Goal: Task Accomplishment & Management: Use online tool/utility

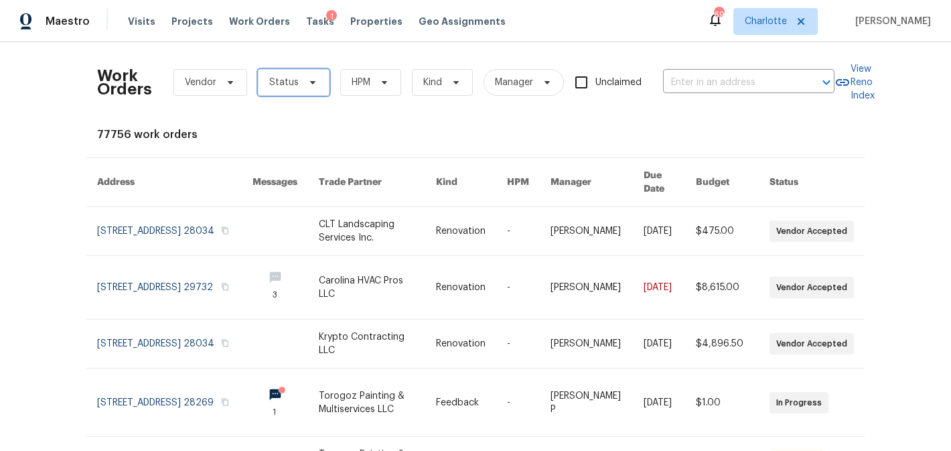
click at [315, 82] on span "Status" at bounding box center [294, 82] width 72 height 27
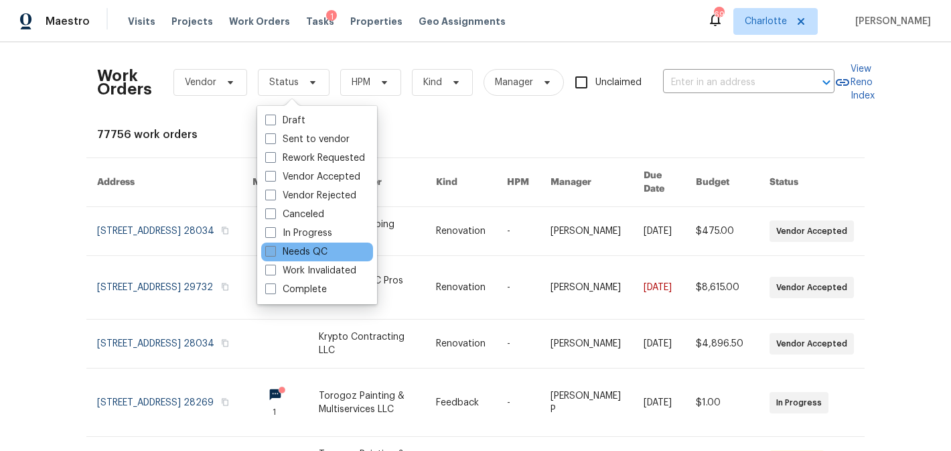
click at [315, 253] on label "Needs QC" at bounding box center [296, 251] width 62 height 13
click at [274, 253] on input "Needs QC" at bounding box center [269, 249] width 9 height 9
checkbox input "true"
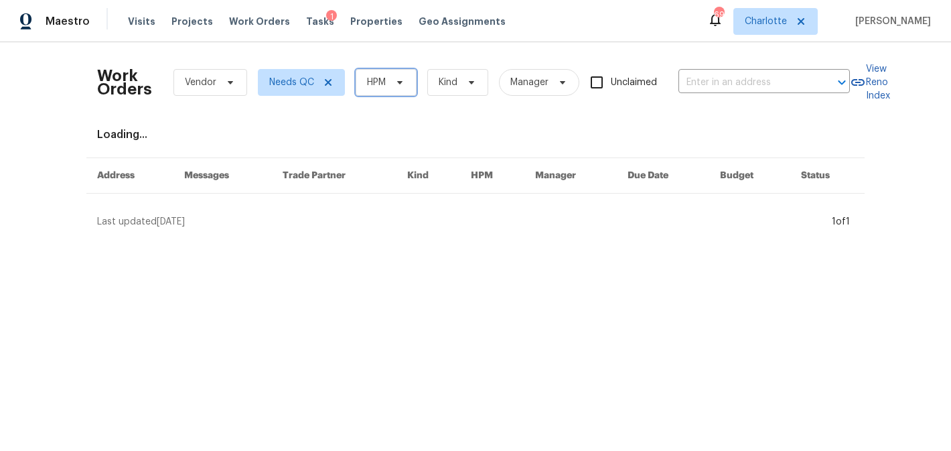
click at [383, 78] on span "HPM" at bounding box center [376, 82] width 19 height 13
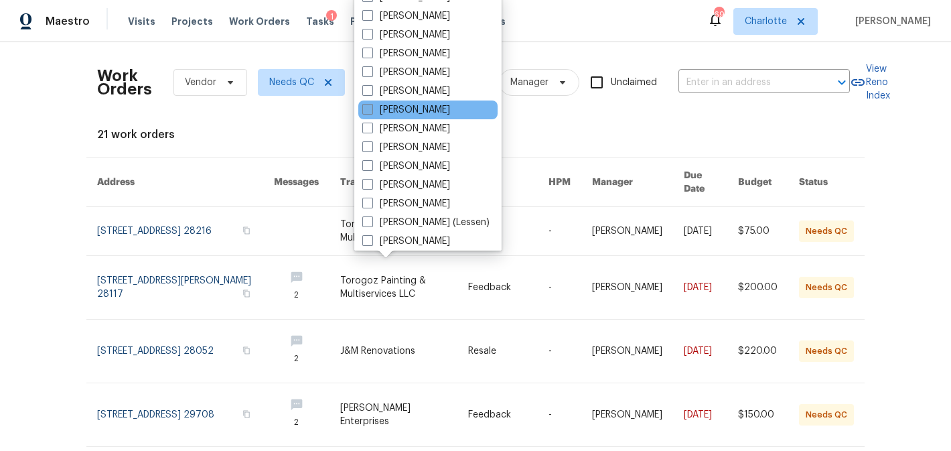
scroll to position [166, 0]
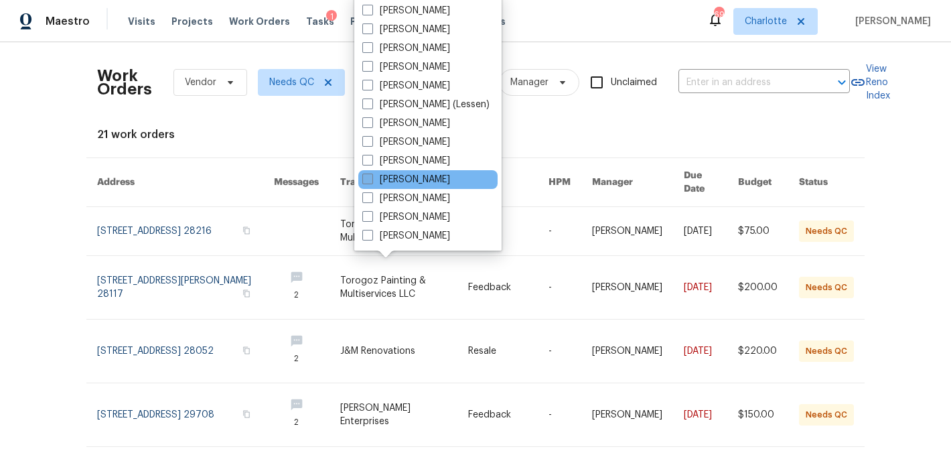
click at [398, 174] on label "[PERSON_NAME]" at bounding box center [406, 179] width 88 height 13
click at [371, 174] on input "[PERSON_NAME]" at bounding box center [366, 177] width 9 height 9
checkbox input "true"
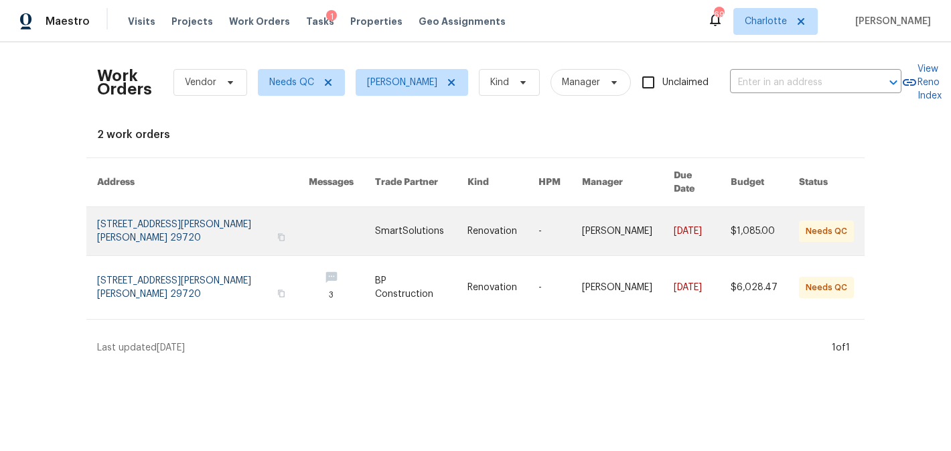
click at [382, 214] on link at bounding box center [421, 231] width 92 height 48
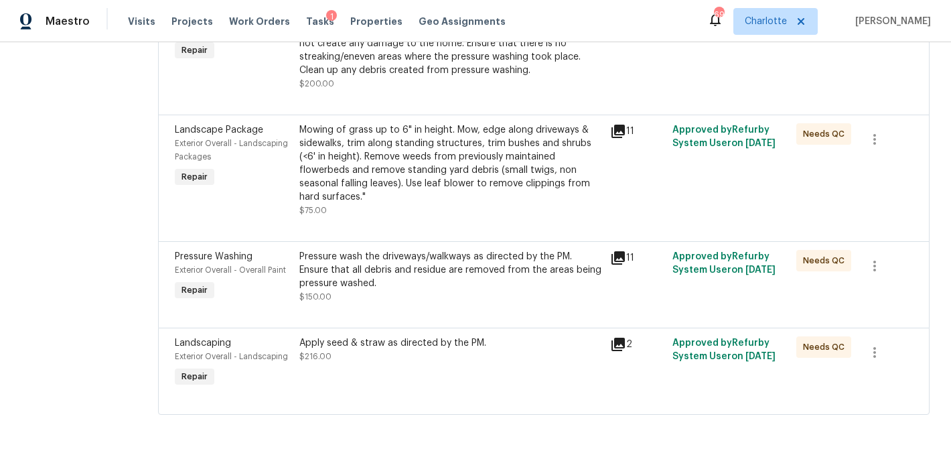
scroll to position [532, 0]
click at [455, 181] on div "Mowing of grass up to 6" in height. Mow, edge along driveways & sidewalks, trim…" at bounding box center [450, 162] width 303 height 80
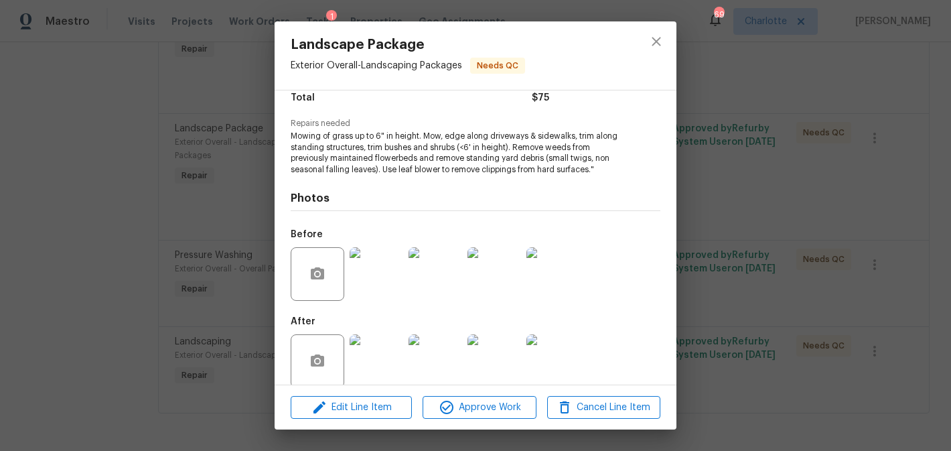
scroll to position [133, 0]
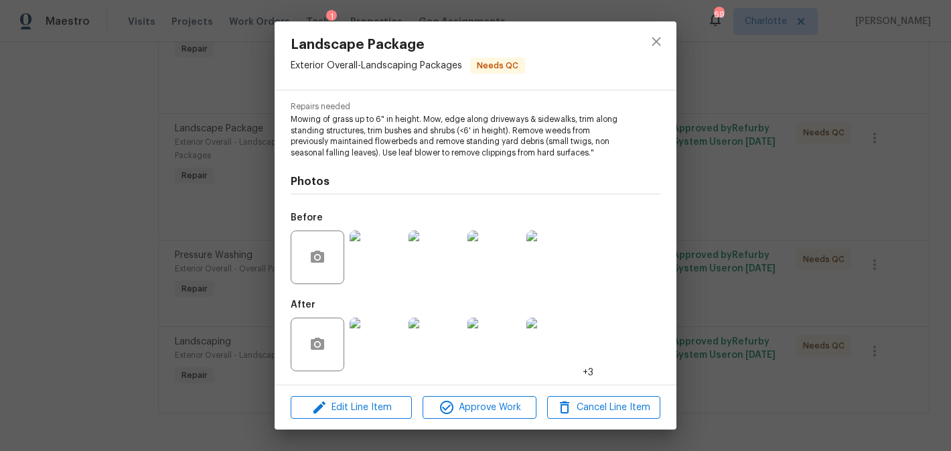
click at [384, 330] on img at bounding box center [377, 344] width 54 height 54
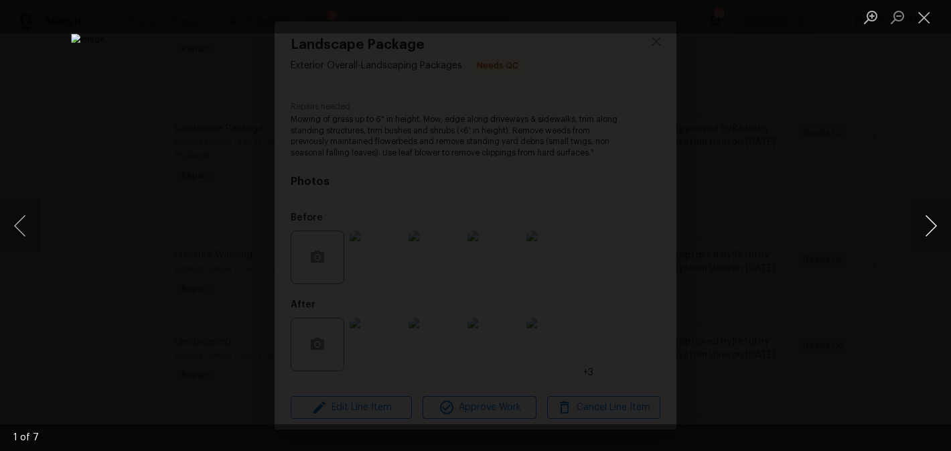
click at [923, 225] on button "Next image" at bounding box center [931, 226] width 40 height 54
click at [923, 224] on button "Next image" at bounding box center [931, 226] width 40 height 54
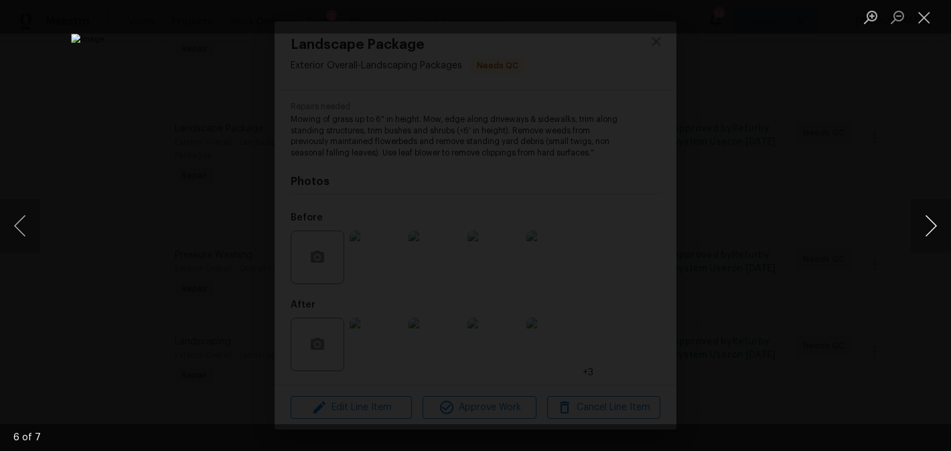
click at [923, 224] on button "Next image" at bounding box center [931, 226] width 40 height 54
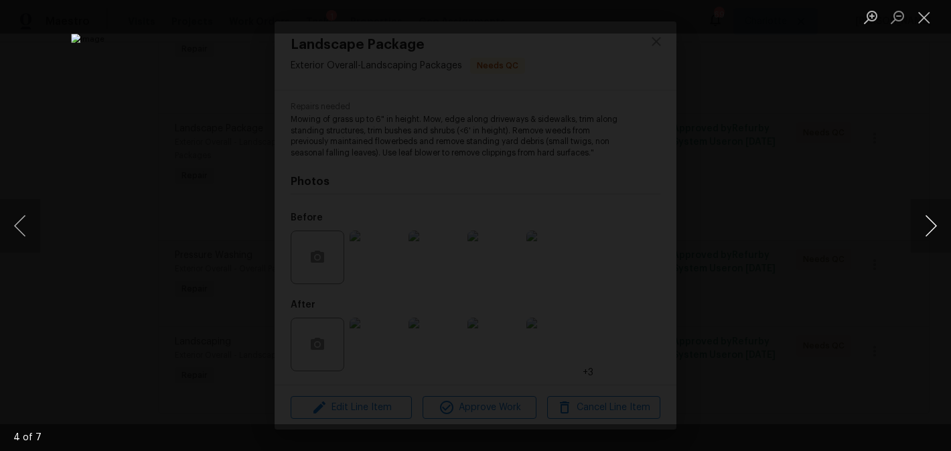
click at [923, 224] on button "Next image" at bounding box center [931, 226] width 40 height 54
click at [918, 15] on button "Close lightbox" at bounding box center [924, 16] width 27 height 23
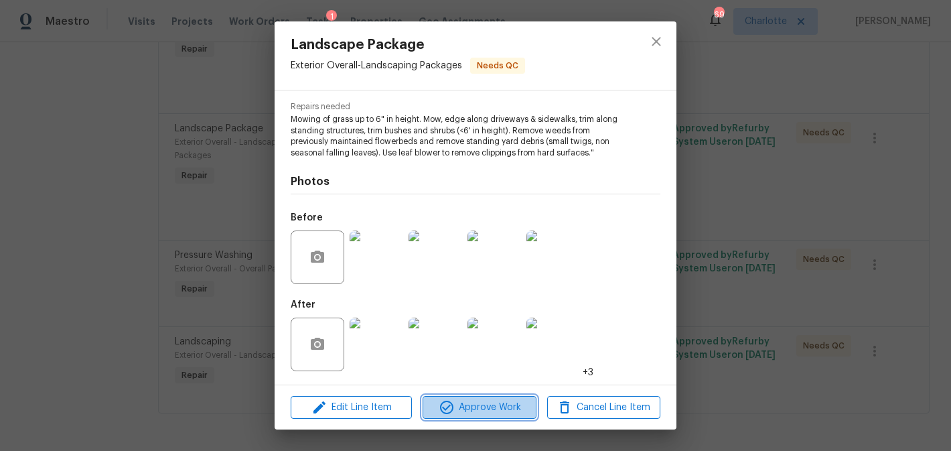
click at [499, 407] on span "Approve Work" at bounding box center [479, 407] width 105 height 17
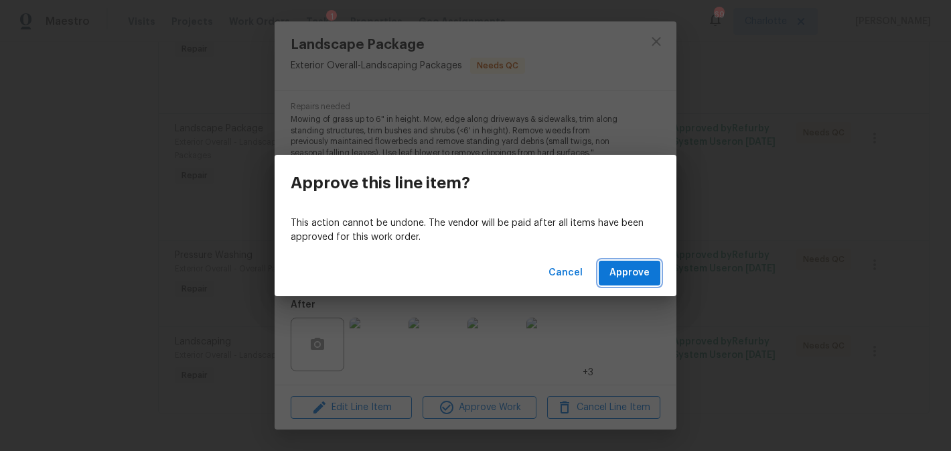
click at [623, 270] on span "Approve" at bounding box center [629, 273] width 40 height 17
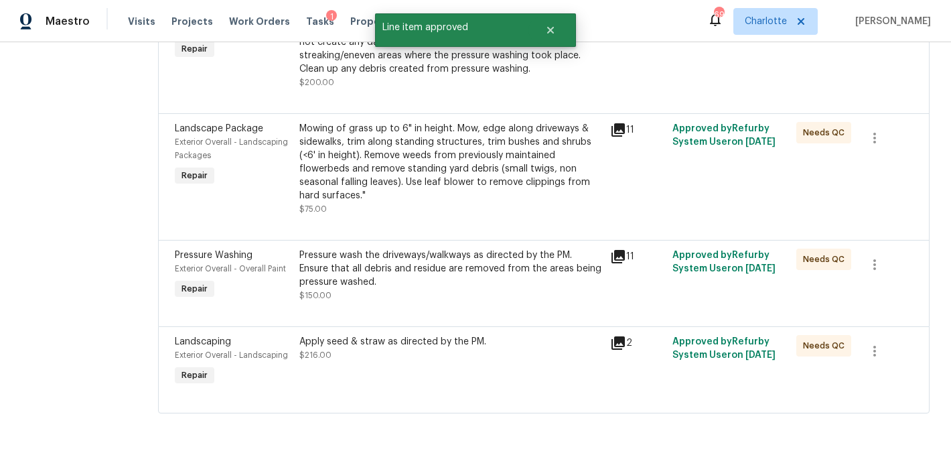
scroll to position [0, 0]
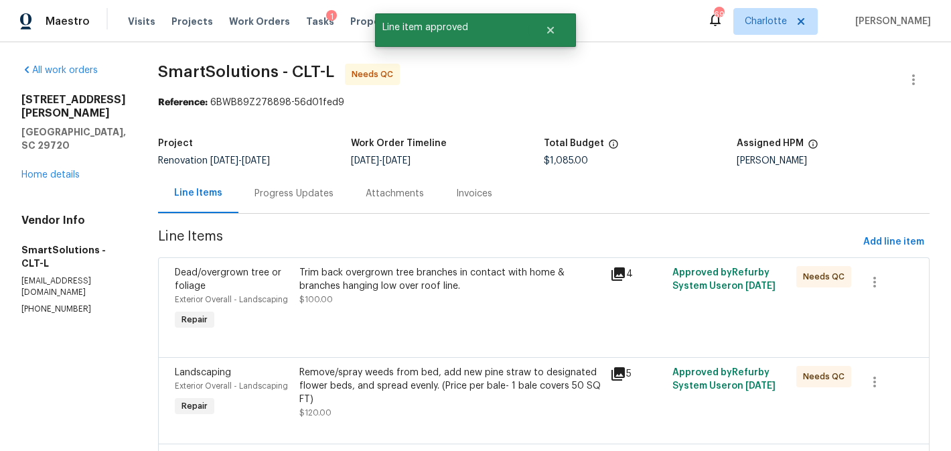
click at [489, 279] on div "Trim back overgrown tree branches in contact with home & branches hanging low o…" at bounding box center [450, 279] width 303 height 27
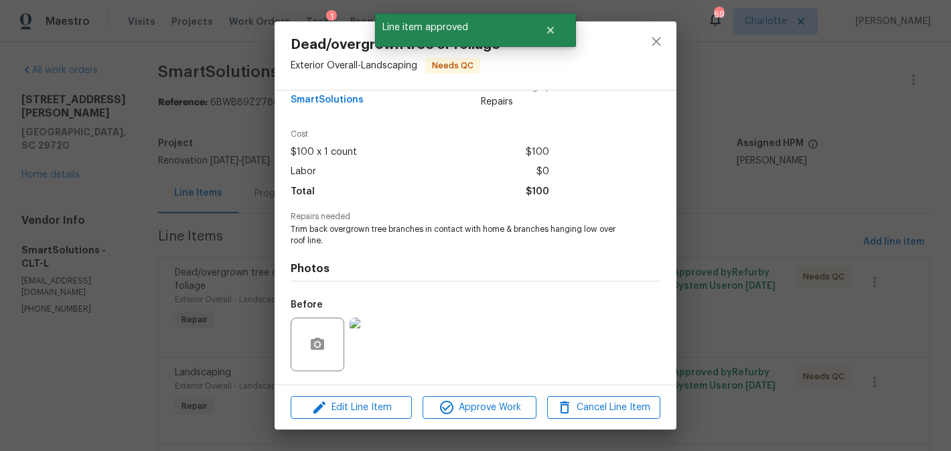
scroll to position [110, 0]
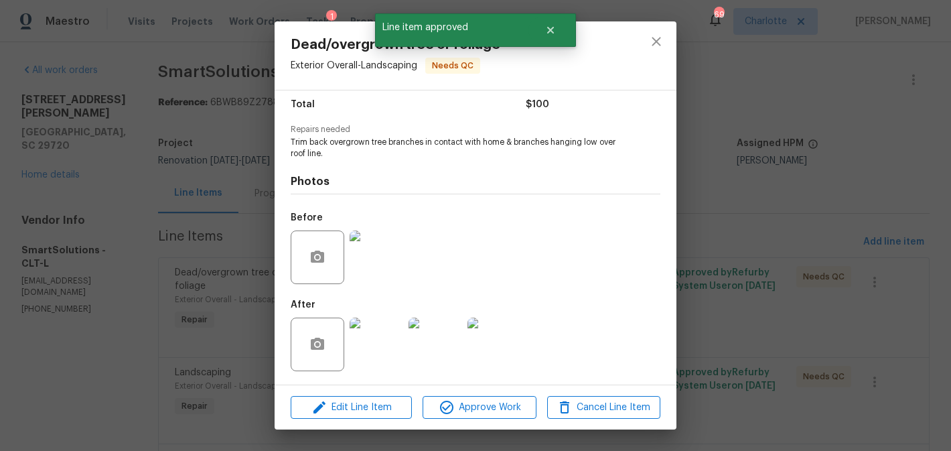
click at [400, 350] on img at bounding box center [377, 344] width 54 height 54
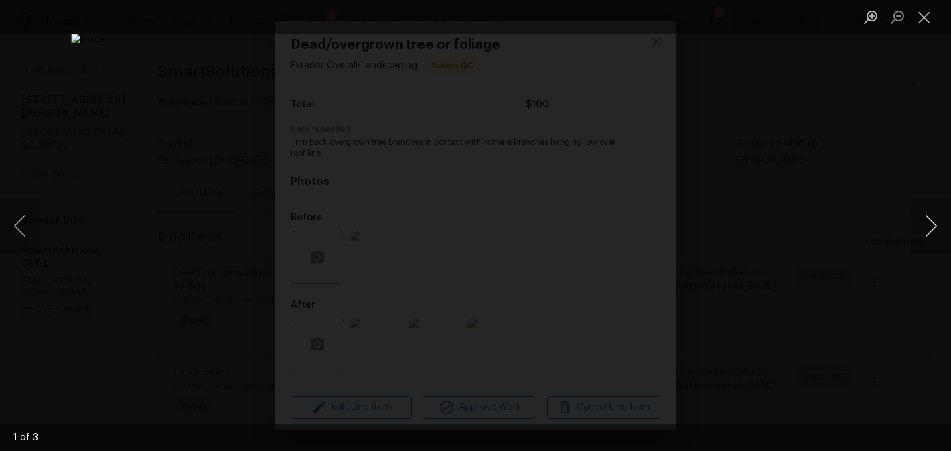
click at [922, 225] on button "Next image" at bounding box center [931, 226] width 40 height 54
click at [921, 14] on button "Close lightbox" at bounding box center [924, 16] width 27 height 23
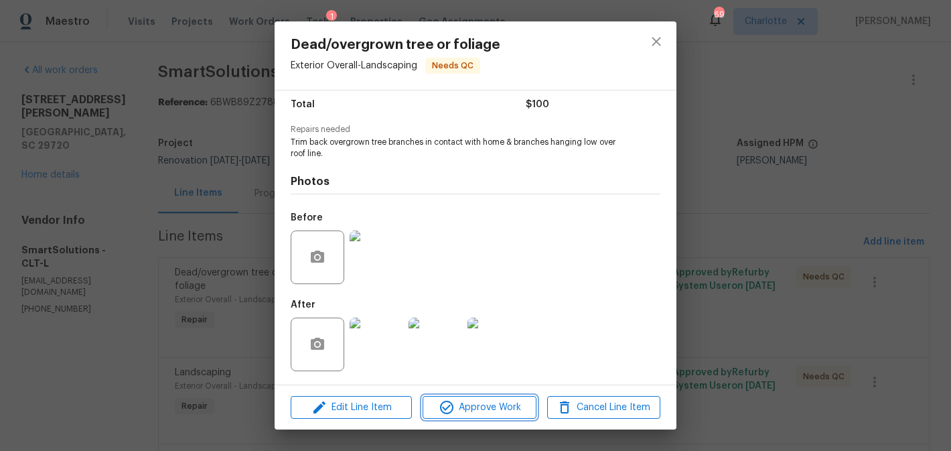
click at [513, 396] on button "Approve Work" at bounding box center [479, 407] width 113 height 23
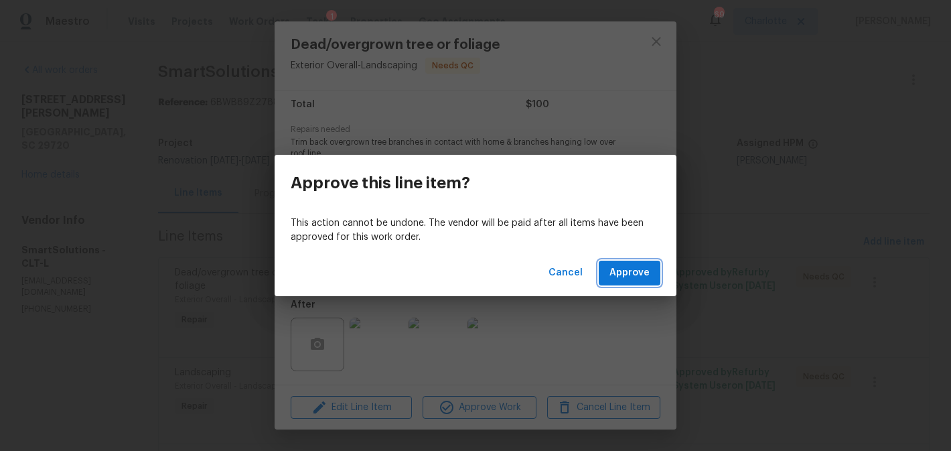
click at [611, 282] on button "Approve" at bounding box center [630, 273] width 62 height 25
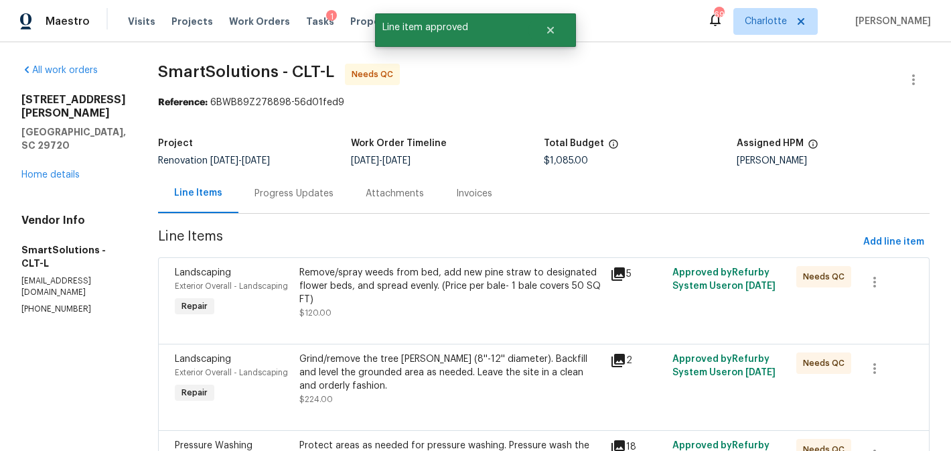
click at [512, 288] on div "Remove/spray weeds from bed, add new pine straw to designated flower beds, and …" at bounding box center [450, 286] width 303 height 40
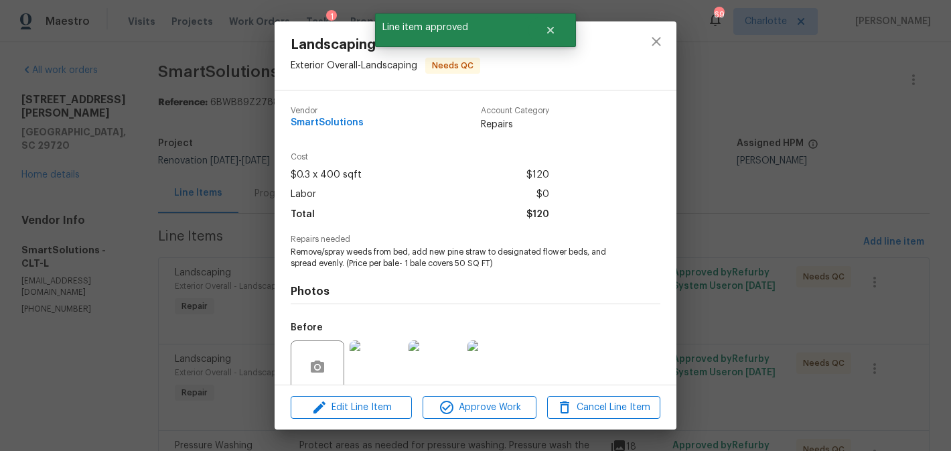
click at [498, 394] on div "Edit Line Item Approve Work Cancel Line Item" at bounding box center [476, 407] width 402 height 45
click at [498, 408] on span "Approve Work" at bounding box center [479, 407] width 105 height 17
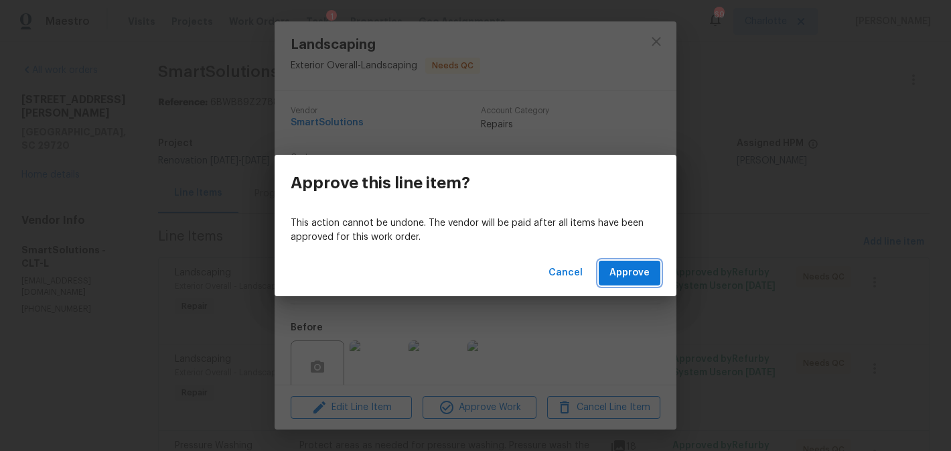
click at [617, 278] on span "Approve" at bounding box center [629, 273] width 40 height 17
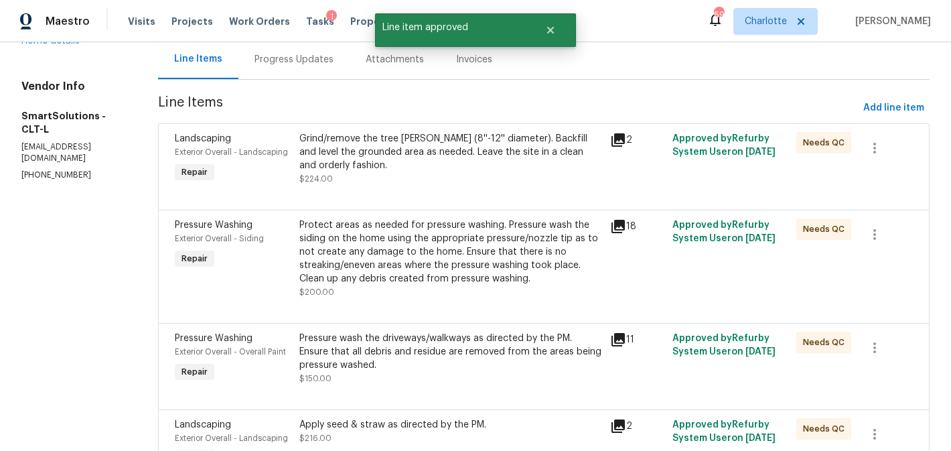
scroll to position [137, 0]
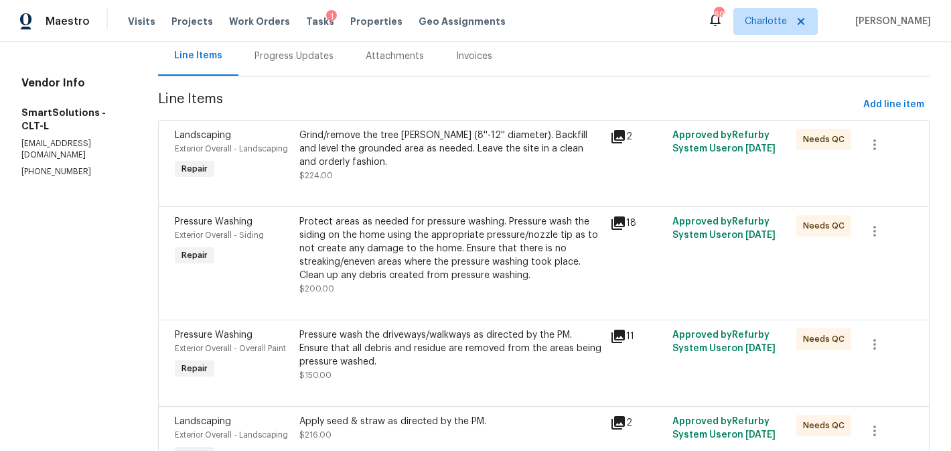
click at [437, 160] on div "Grind/remove the tree stump (8''-12'' diameter). Backfill and level the grounde…" at bounding box center [450, 149] width 303 height 40
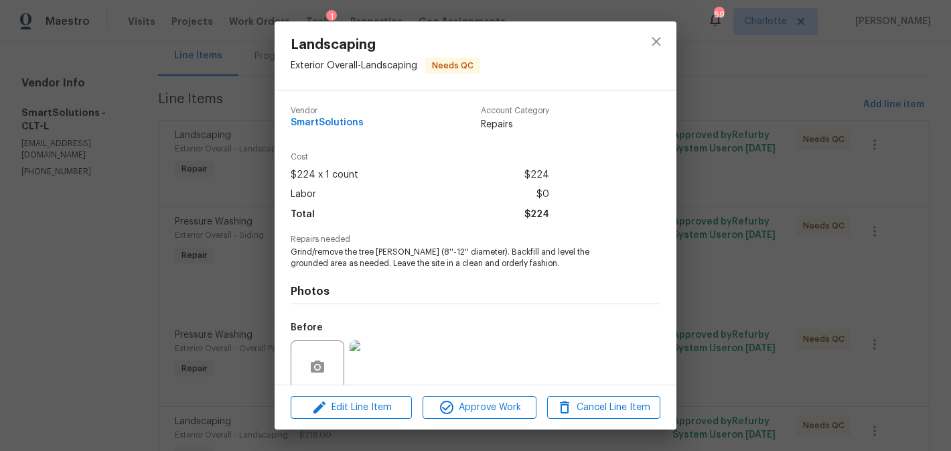
scroll to position [110, 0]
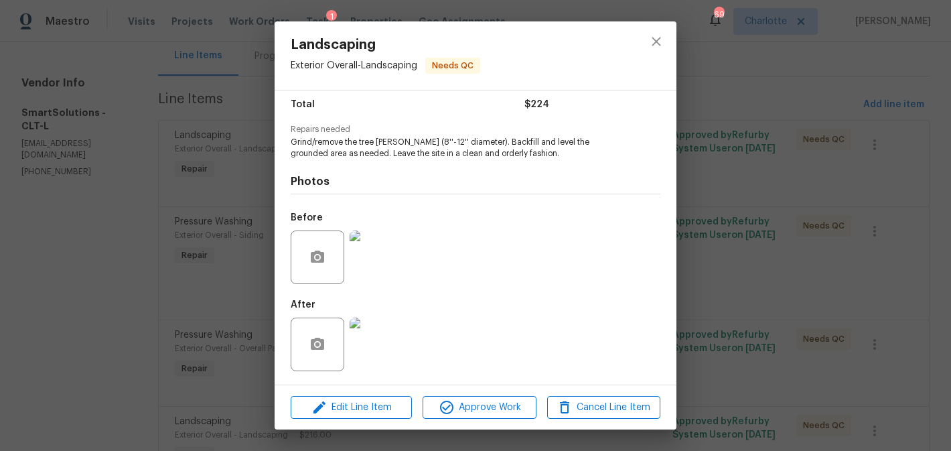
click at [371, 339] on img at bounding box center [377, 344] width 54 height 54
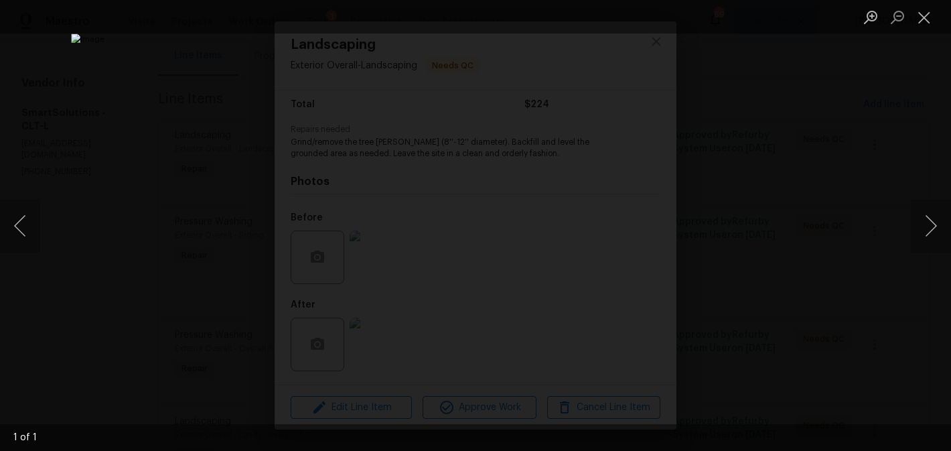
click at [907, 213] on div "Lightbox" at bounding box center [475, 225] width 951 height 451
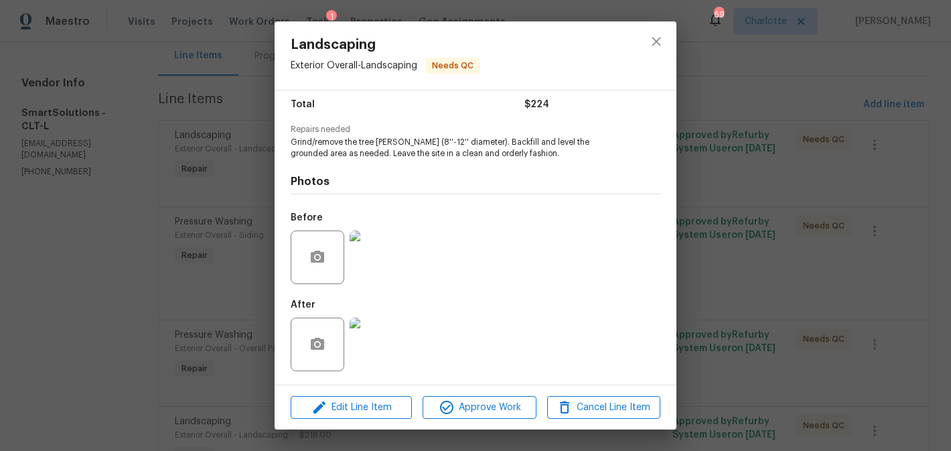
click at [398, 250] on img at bounding box center [377, 257] width 54 height 54
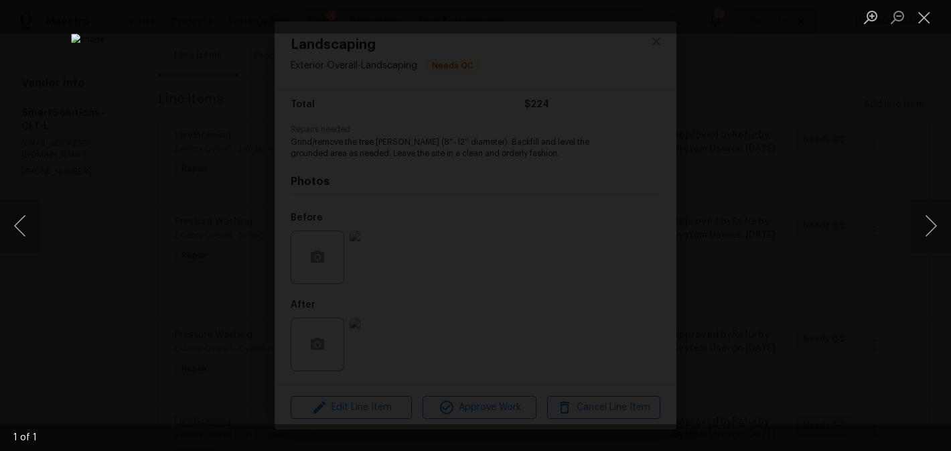
click at [834, 170] on div "Lightbox" at bounding box center [475, 225] width 951 height 451
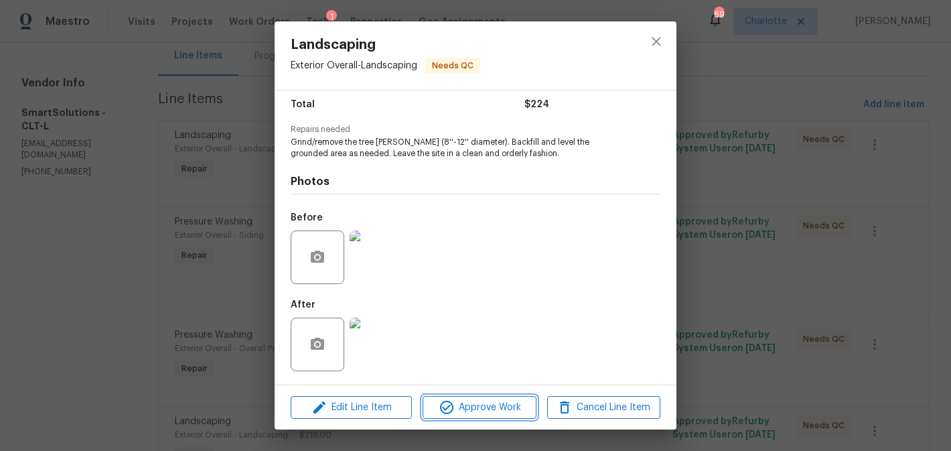
click at [513, 409] on span "Approve Work" at bounding box center [479, 407] width 105 height 17
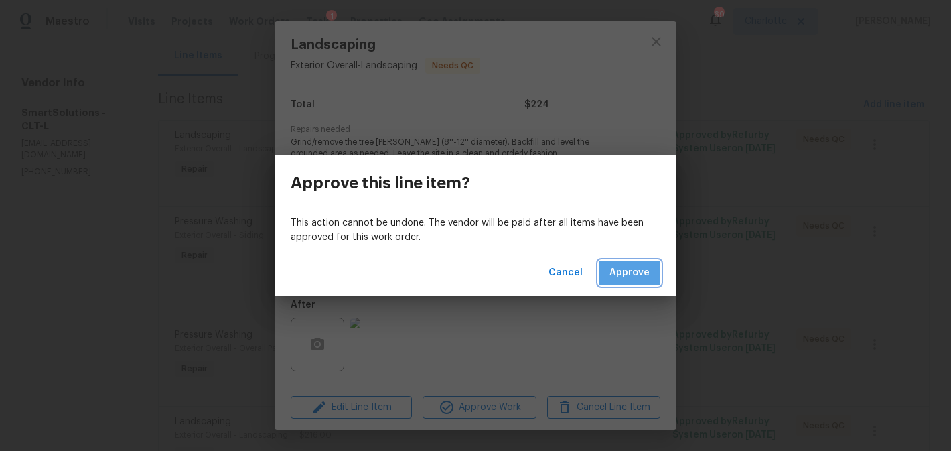
click at [637, 272] on span "Approve" at bounding box center [629, 273] width 40 height 17
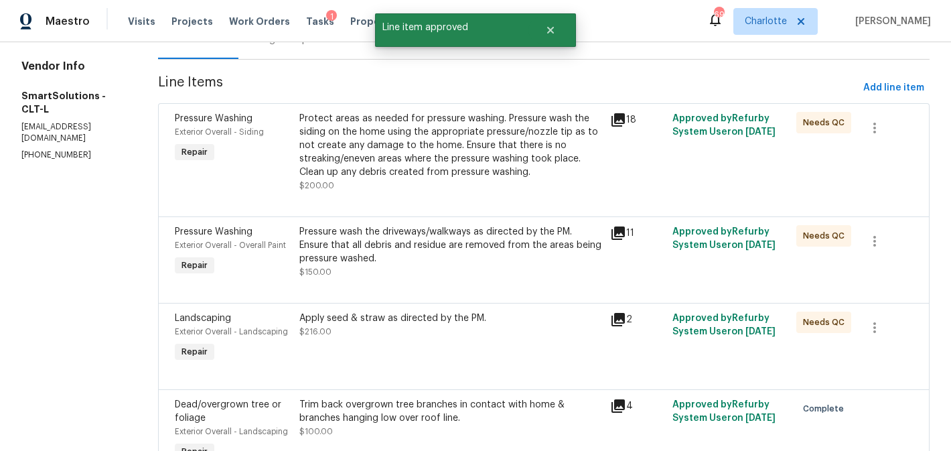
scroll to position [156, 0]
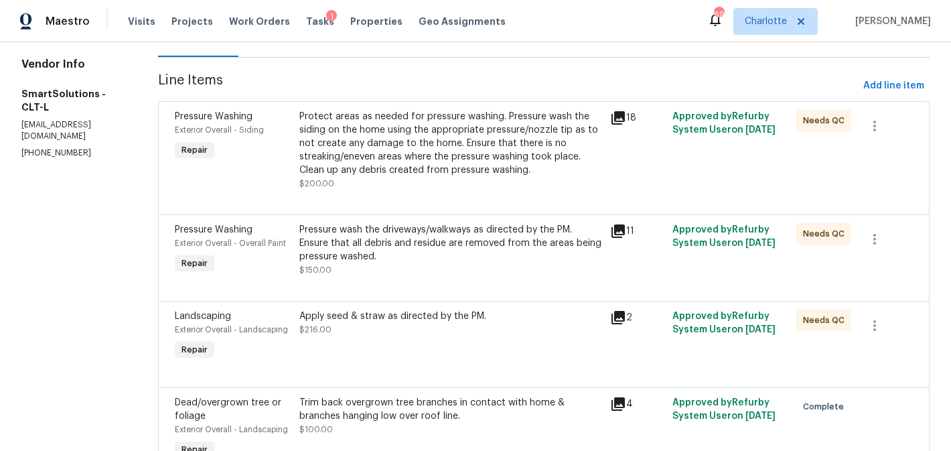
click at [453, 153] on div "Protect areas as needed for pressure washing. Pressure wash the siding on the h…" at bounding box center [450, 143] width 303 height 67
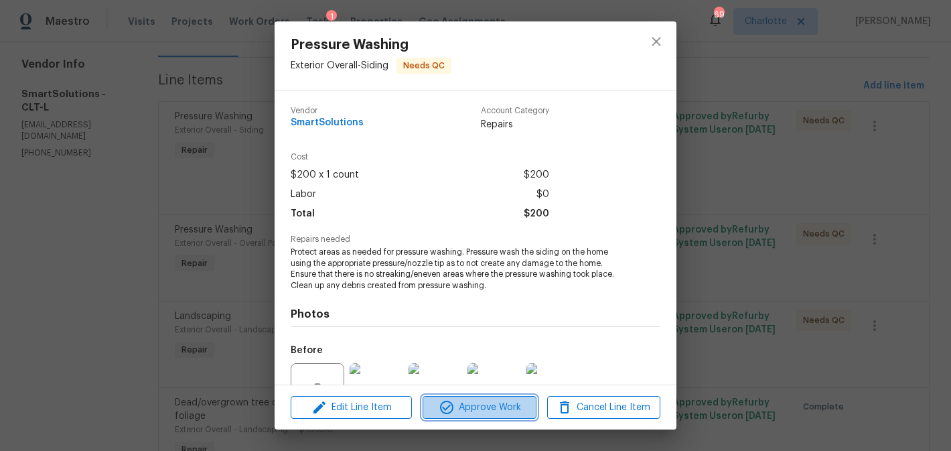
click at [479, 404] on span "Approve Work" at bounding box center [479, 407] width 105 height 17
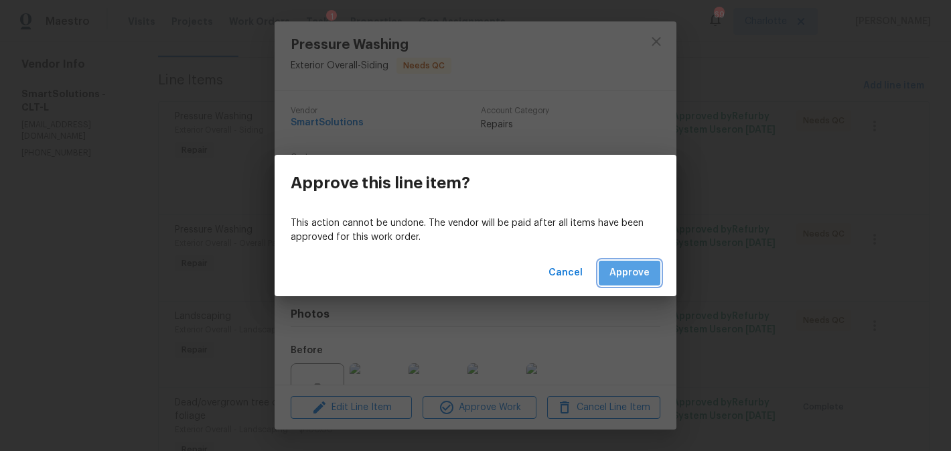
click at [613, 263] on button "Approve" at bounding box center [630, 273] width 62 height 25
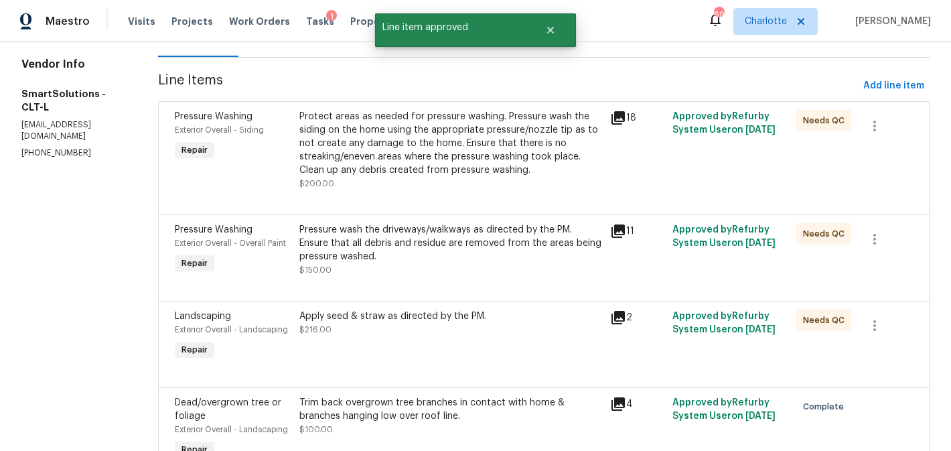
scroll to position [0, 0]
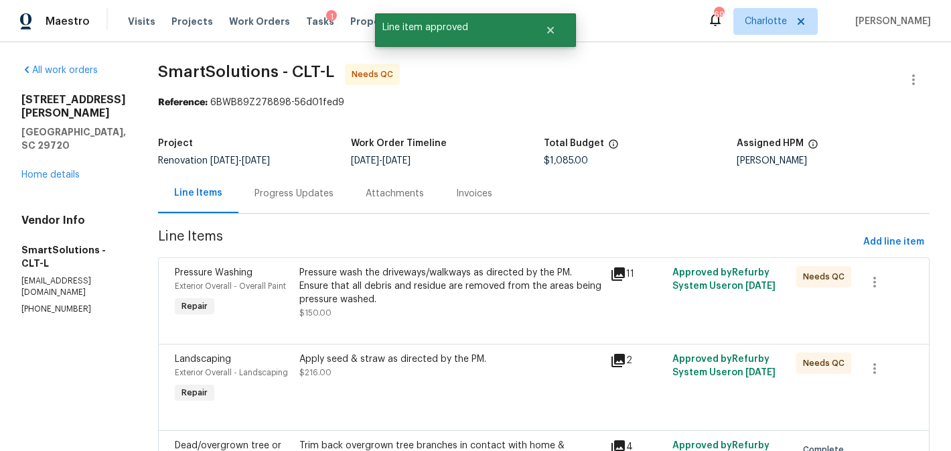
click at [496, 306] on div "Pressure wash the driveways/walkways as directed by the PM. Ensure that all deb…" at bounding box center [450, 293] width 303 height 54
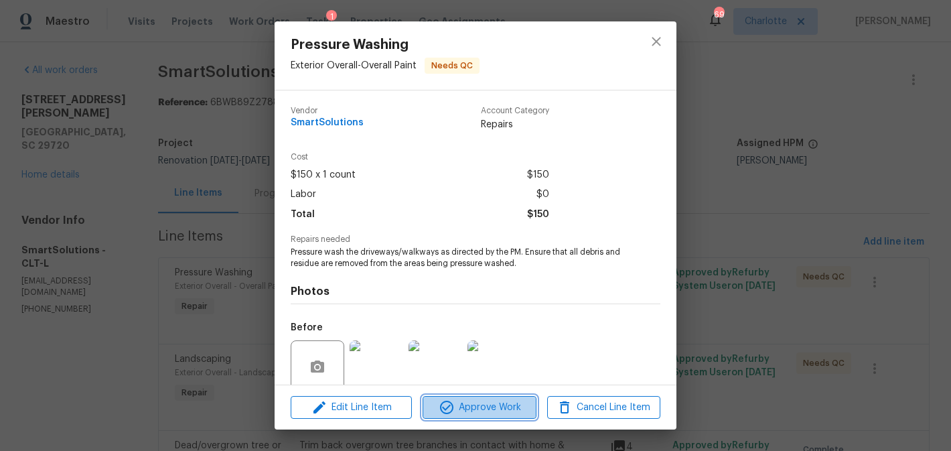
click at [504, 417] on button "Approve Work" at bounding box center [479, 407] width 113 height 23
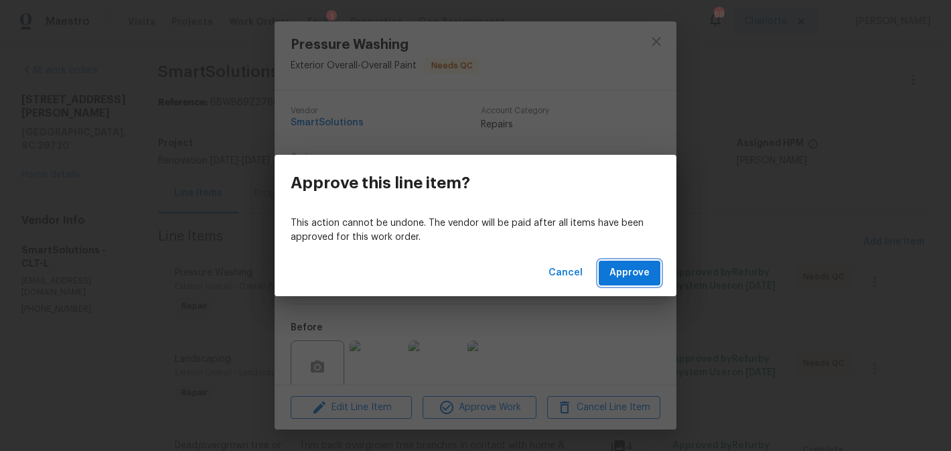
click at [622, 272] on span "Approve" at bounding box center [629, 273] width 40 height 17
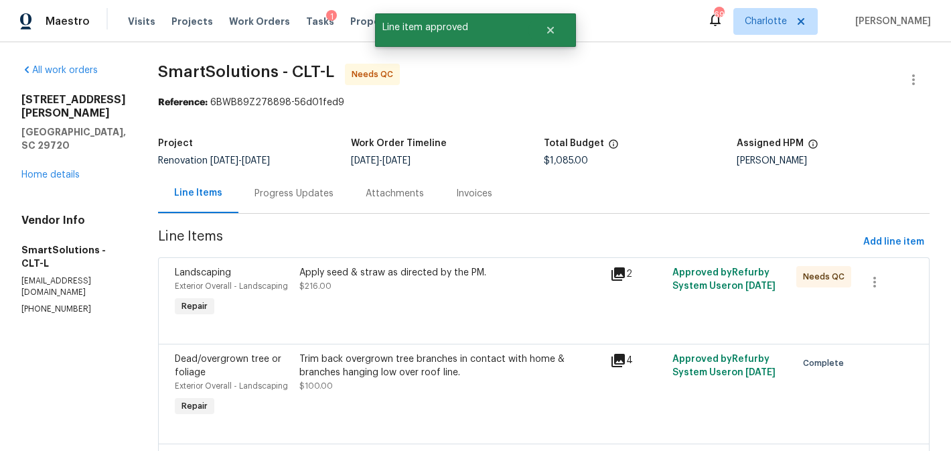
click at [449, 279] on div "Apply seed & straw as directed by the PM." at bounding box center [450, 272] width 303 height 13
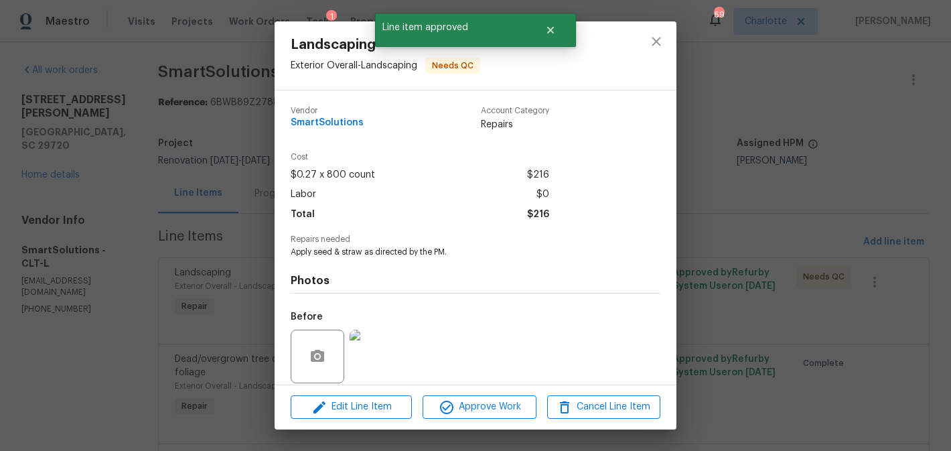
scroll to position [98, 0]
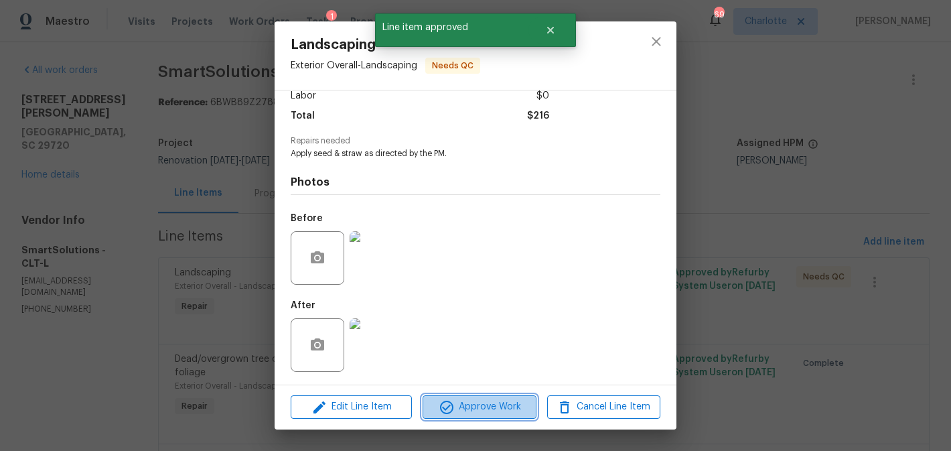
click at [477, 399] on span "Approve Work" at bounding box center [479, 406] width 105 height 17
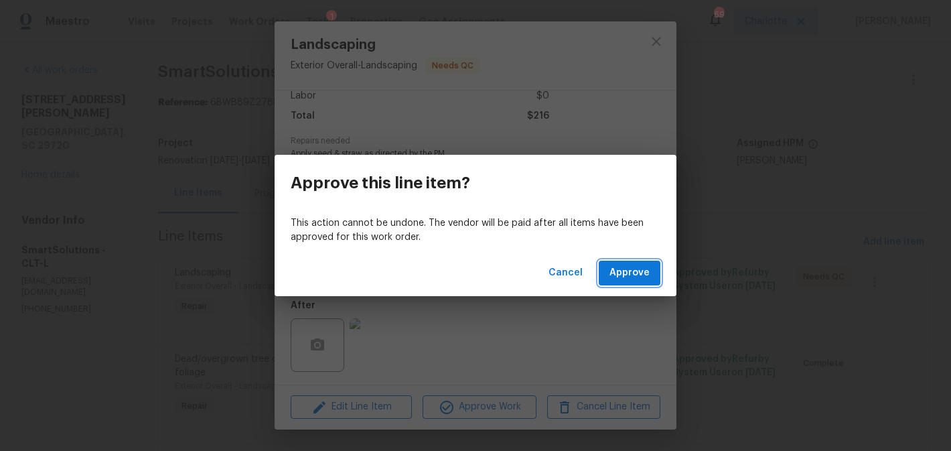
click at [613, 276] on span "Approve" at bounding box center [629, 273] width 40 height 17
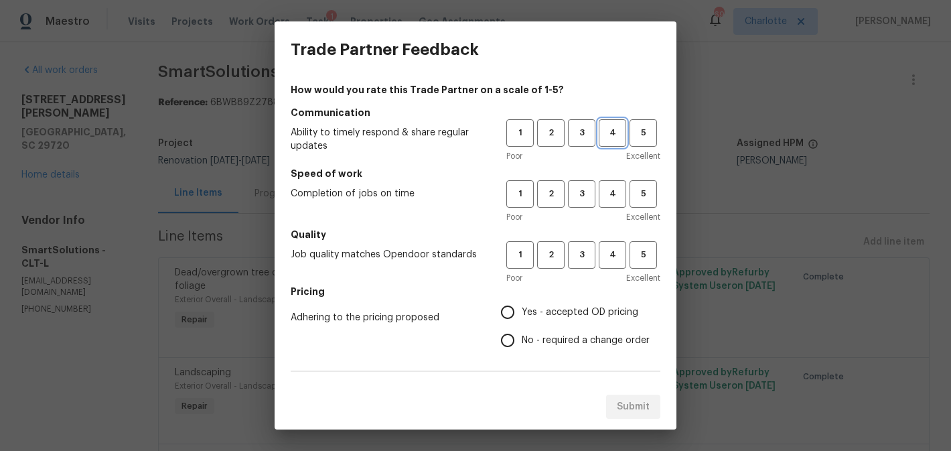
click at [605, 134] on span "4" at bounding box center [612, 132] width 25 height 15
click at [587, 192] on span "3" at bounding box center [581, 193] width 25 height 15
click at [605, 261] on span "4" at bounding box center [612, 254] width 25 height 15
click at [510, 313] on input "Yes - accepted OD pricing" at bounding box center [508, 312] width 28 height 28
radio input "true"
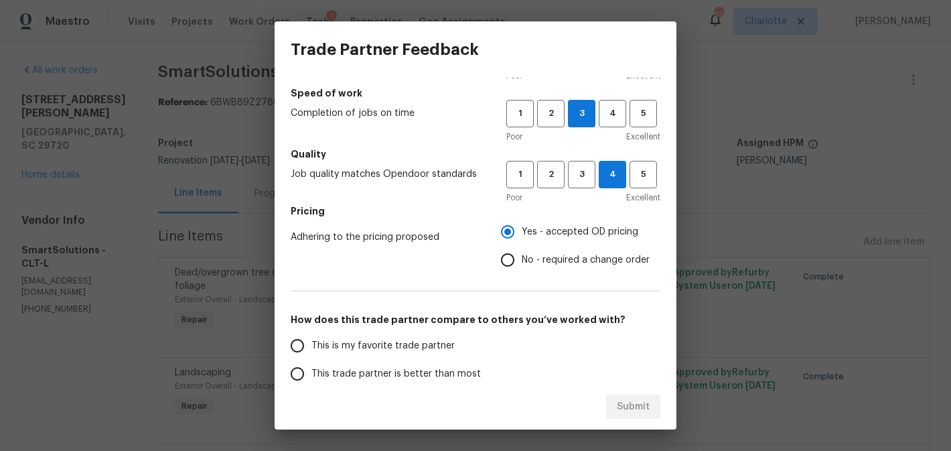
scroll to position [135, 0]
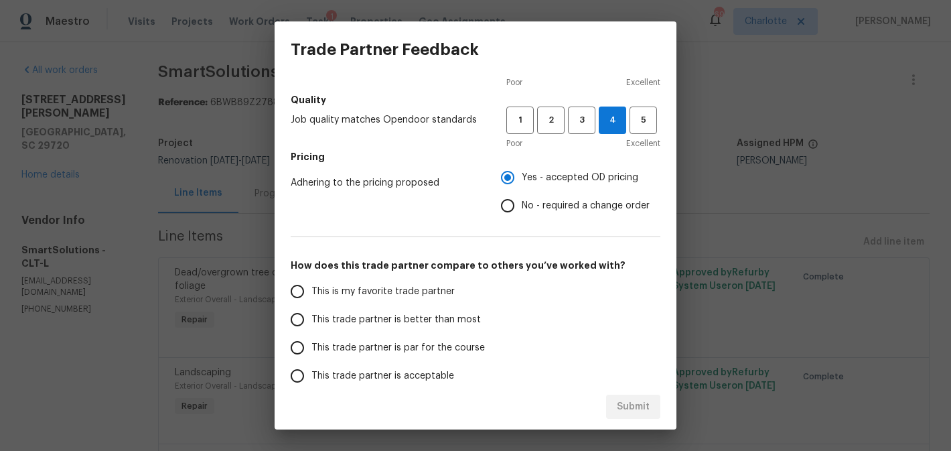
click at [428, 315] on span "This trade partner is better than most" at bounding box center [395, 320] width 169 height 14
click at [311, 315] on input "This trade partner is better than most" at bounding box center [297, 319] width 28 height 28
click at [636, 407] on span "Submit" at bounding box center [633, 406] width 33 height 17
radio input "true"
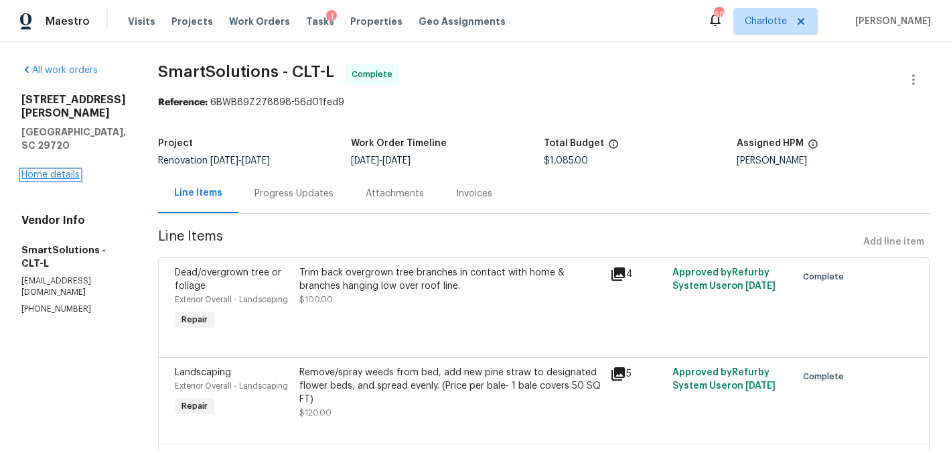
click at [59, 170] on link "Home details" at bounding box center [50, 174] width 58 height 9
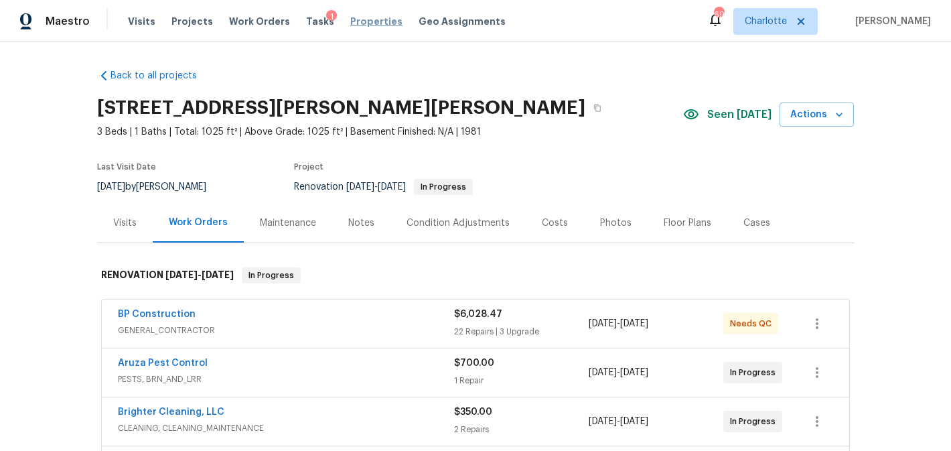
click at [372, 21] on span "Properties" at bounding box center [376, 21] width 52 height 13
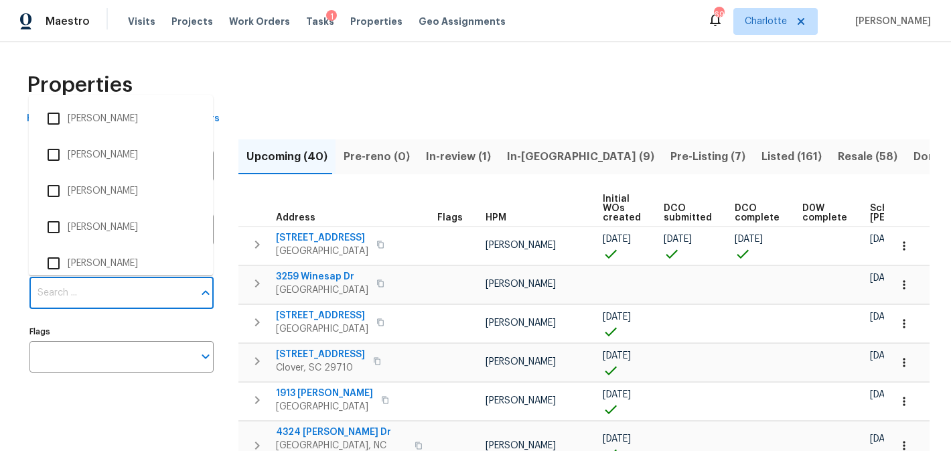
click at [105, 303] on input "Individuals" at bounding box center [111, 292] width 164 height 31
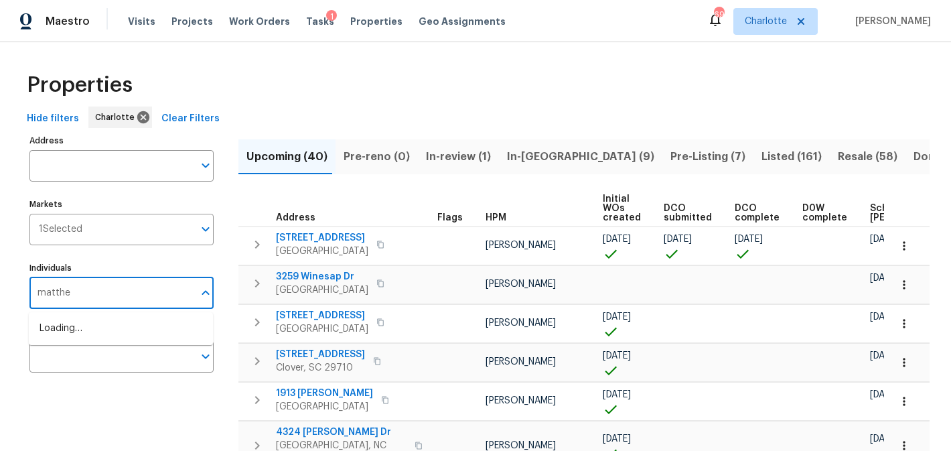
type input "matthew"
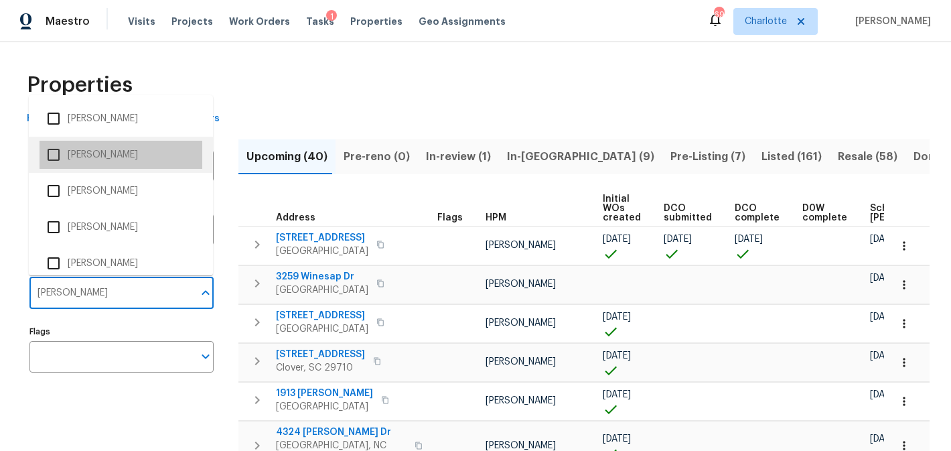
click at [122, 153] on li "[PERSON_NAME]" at bounding box center [121, 155] width 163 height 28
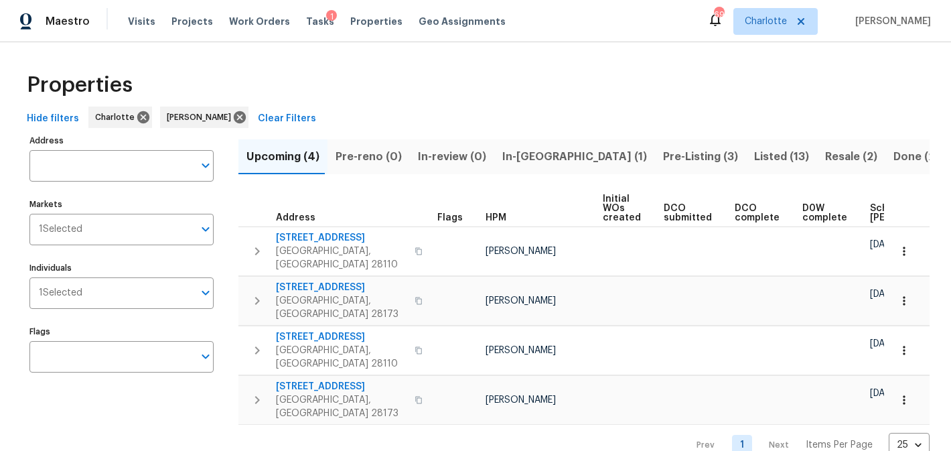
click at [523, 159] on span "In-[GEOGRAPHIC_DATA] (1)" at bounding box center [574, 156] width 145 height 19
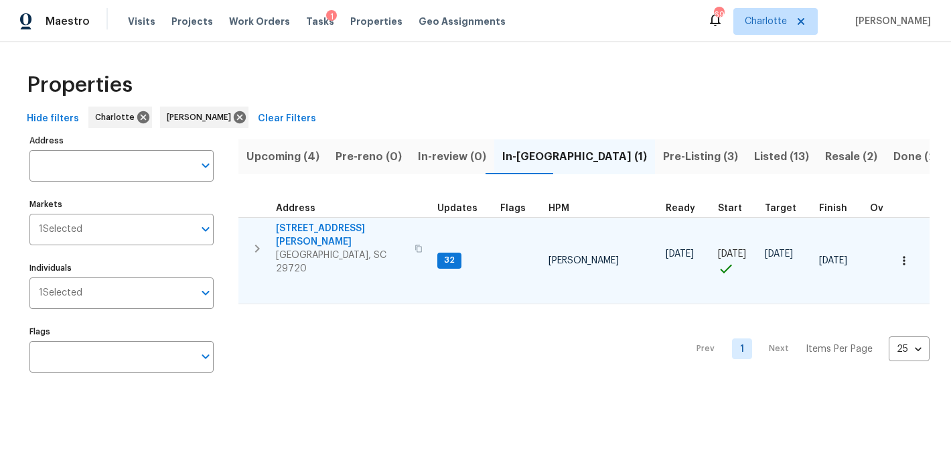
click at [311, 230] on span "[STREET_ADDRESS][PERSON_NAME]" at bounding box center [341, 235] width 131 height 27
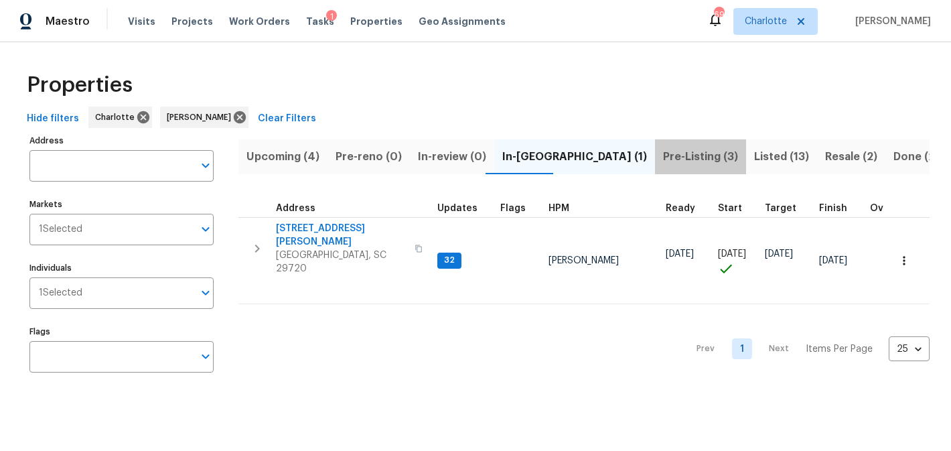
click at [663, 159] on span "Pre-Listing (3)" at bounding box center [700, 156] width 75 height 19
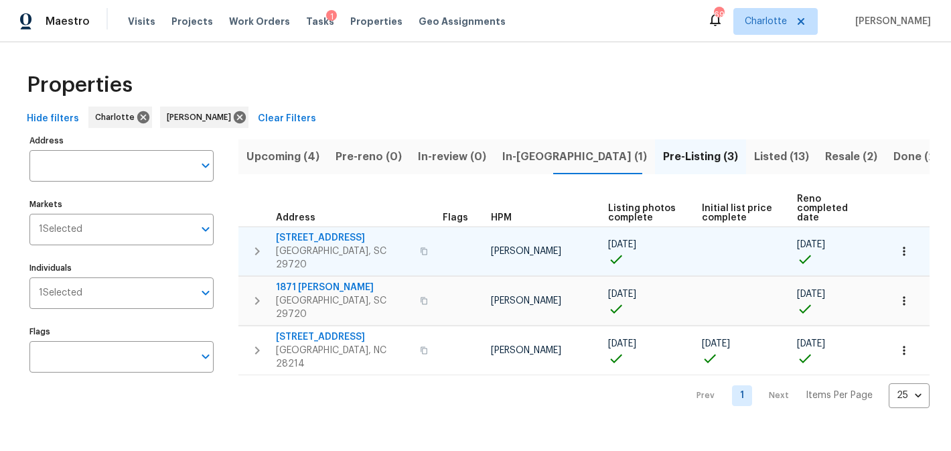
click at [295, 231] on span "4131 Doe Ridge Ln" at bounding box center [344, 237] width 136 height 13
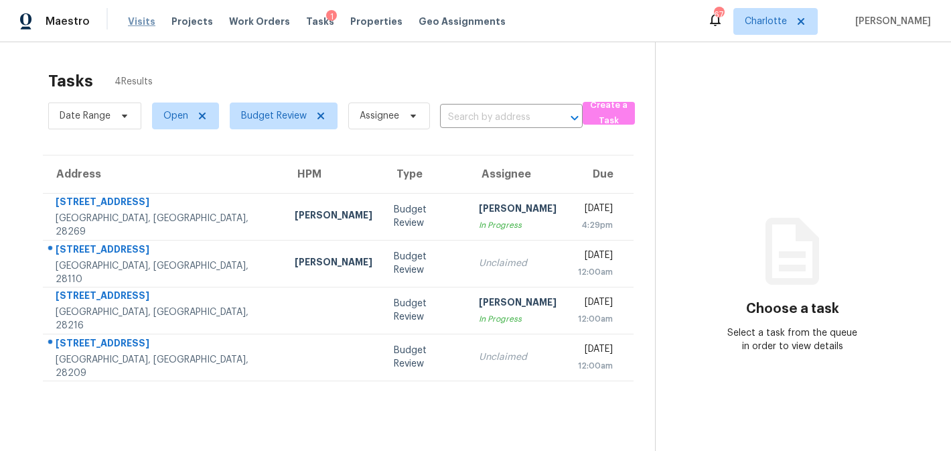
scroll to position [42, 0]
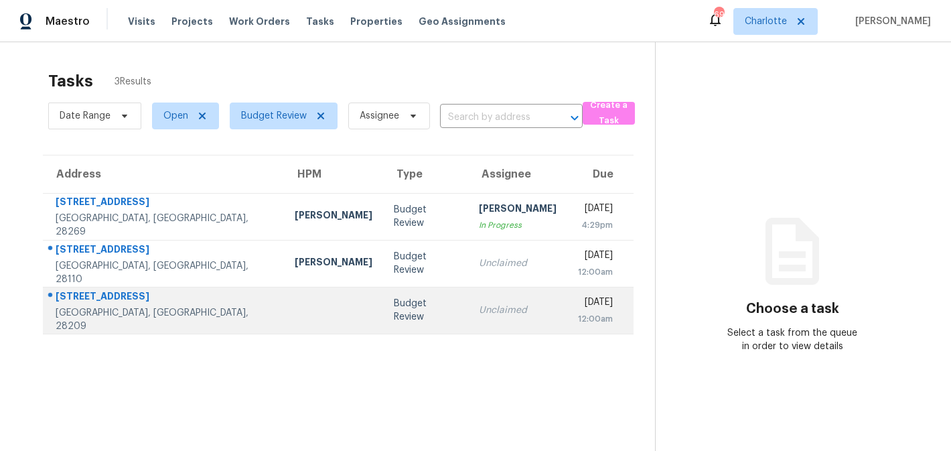
click at [479, 308] on div "Unclaimed" at bounding box center [518, 309] width 78 height 13
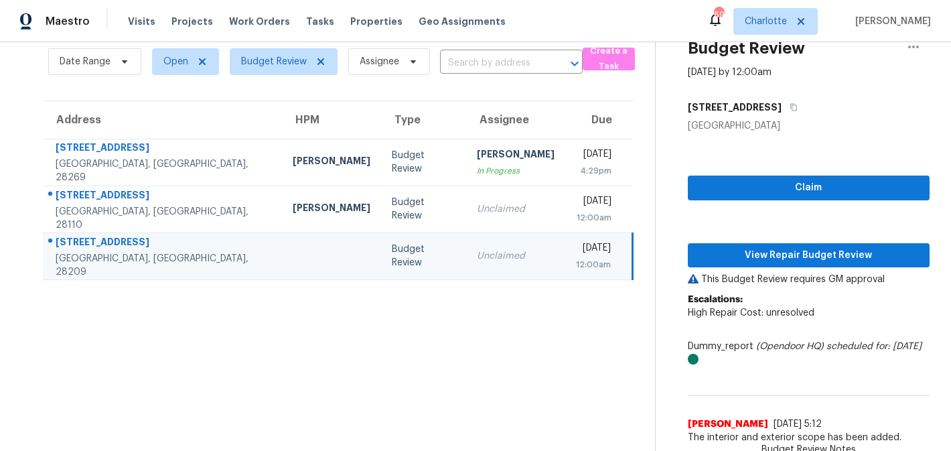
scroll to position [5, 0]
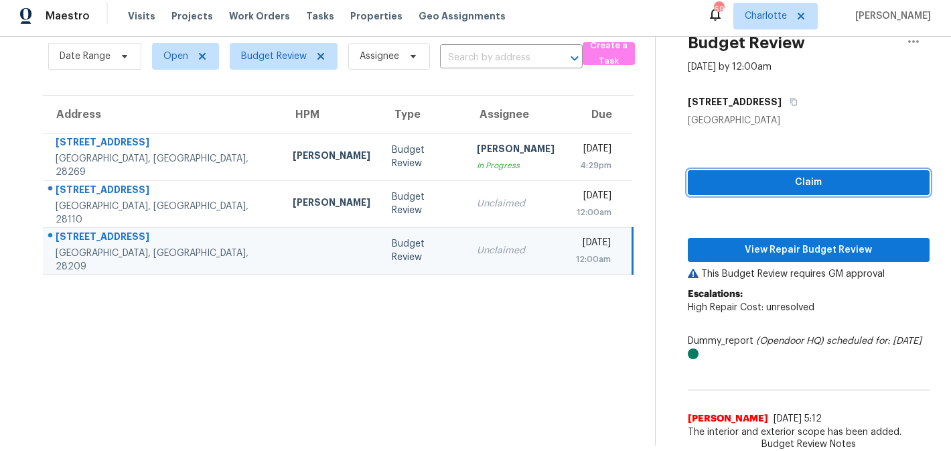
click at [824, 174] on span "Claim" at bounding box center [809, 182] width 220 height 17
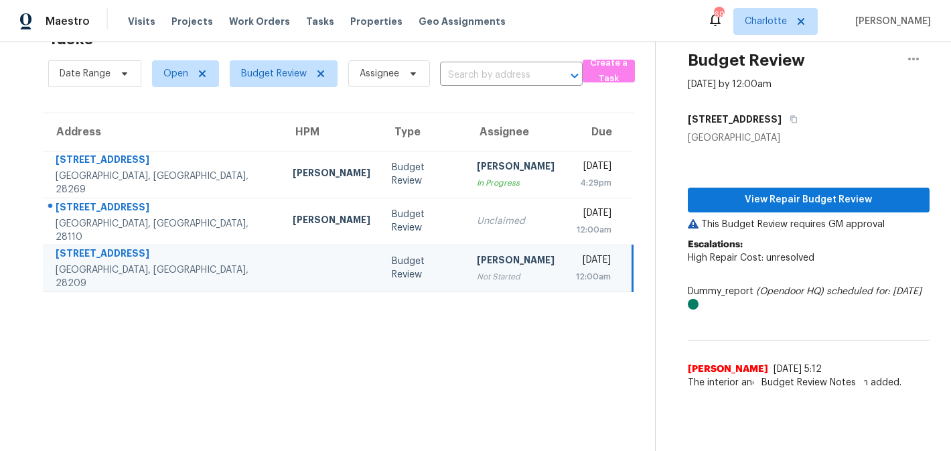
scroll to position [42, 0]
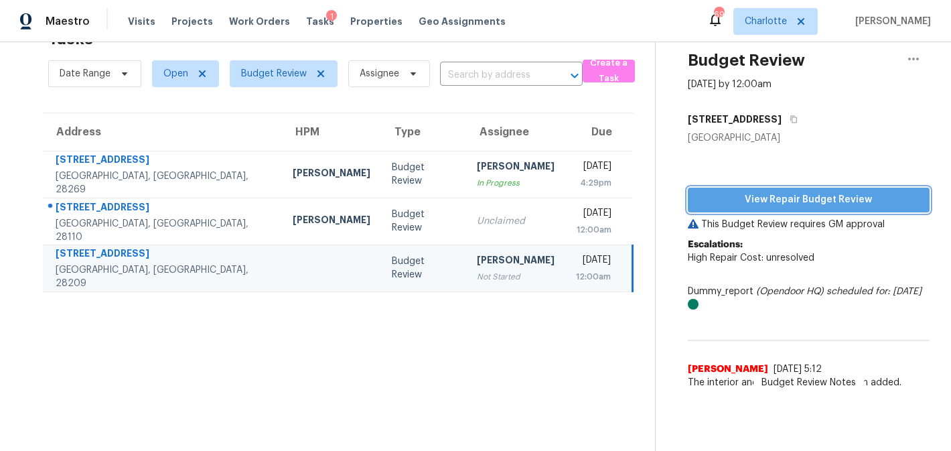
click at [830, 200] on span "View Repair Budget Review" at bounding box center [809, 200] width 220 height 17
click at [765, 198] on span "View Repair Budget Review" at bounding box center [809, 200] width 220 height 17
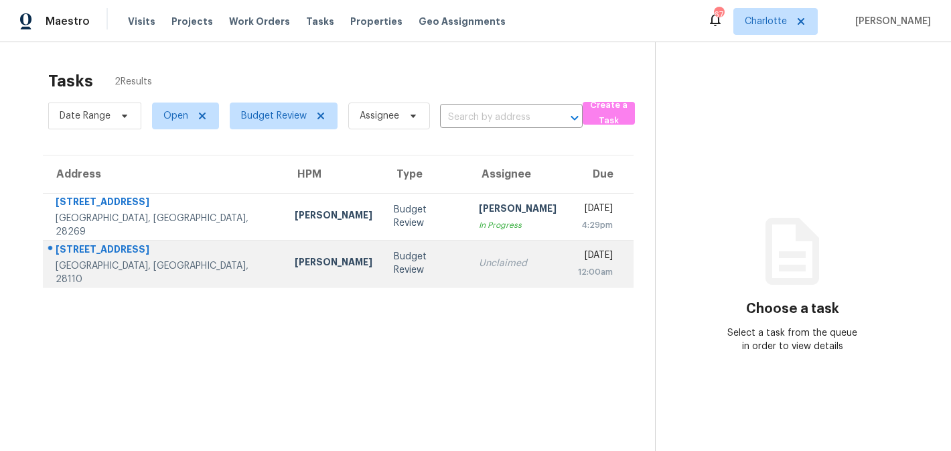
click at [394, 266] on div "Budget Review" at bounding box center [426, 263] width 64 height 27
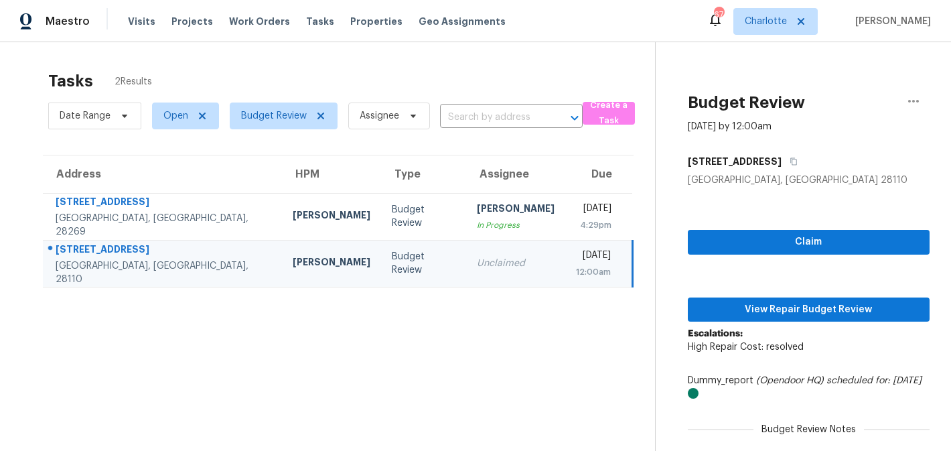
click at [576, 249] on div "[DATE]" at bounding box center [593, 256] width 35 height 17
click at [763, 318] on button "View Repair Budget Review" at bounding box center [809, 309] width 242 height 25
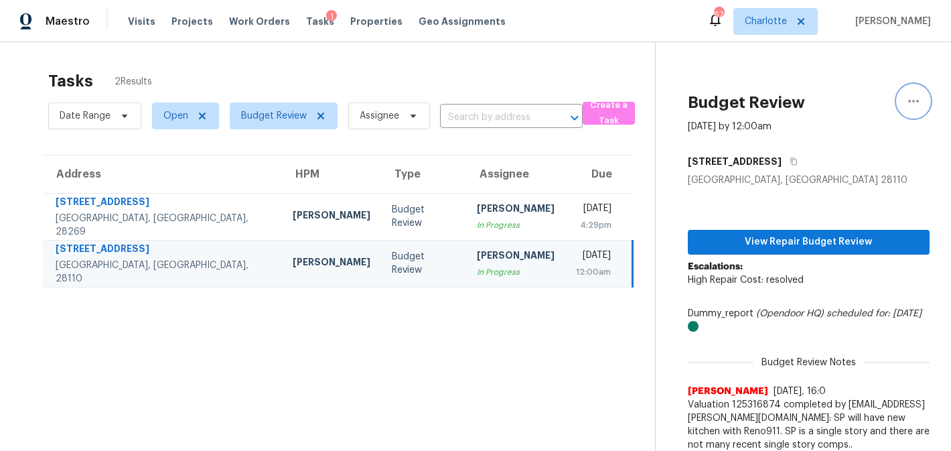
click at [914, 104] on icon "button" at bounding box center [913, 101] width 16 height 16
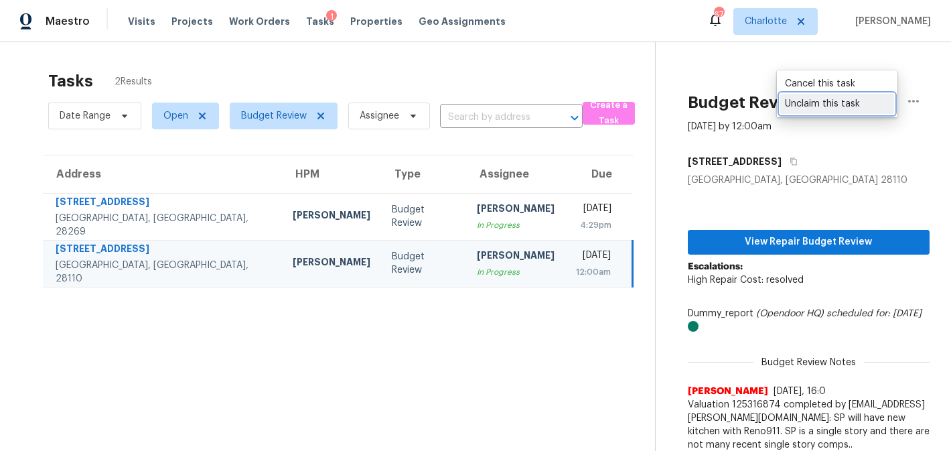
click at [873, 109] on div "Unclaim this task" at bounding box center [837, 103] width 104 height 13
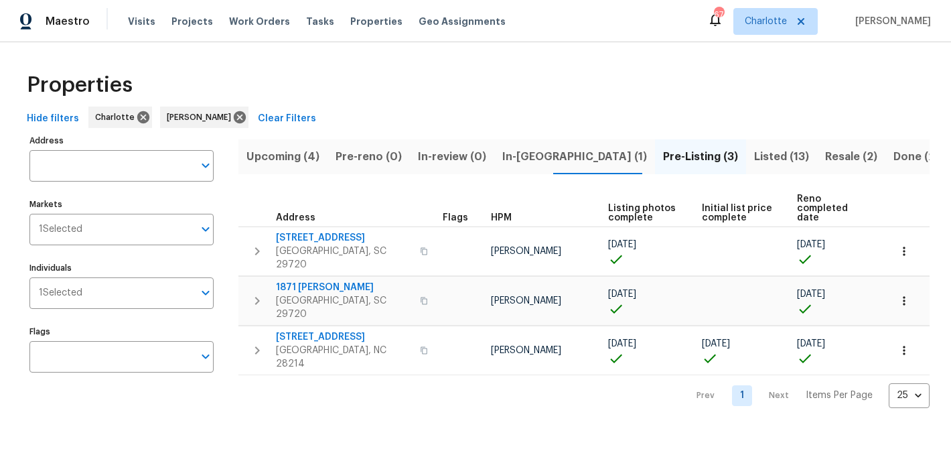
click at [293, 154] on span "Upcoming (4)" at bounding box center [282, 156] width 73 height 19
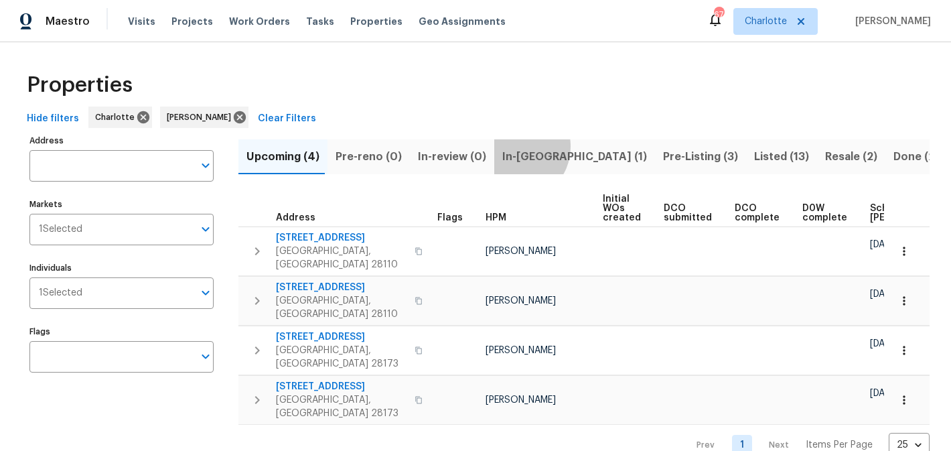
click at [505, 146] on button "In-[GEOGRAPHIC_DATA] (1)" at bounding box center [574, 156] width 161 height 35
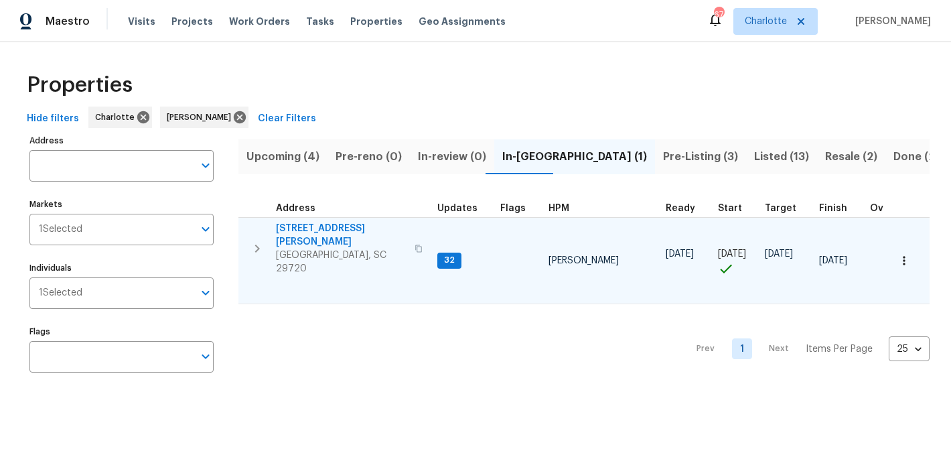
click at [301, 229] on span "[STREET_ADDRESS][PERSON_NAME]" at bounding box center [341, 235] width 131 height 27
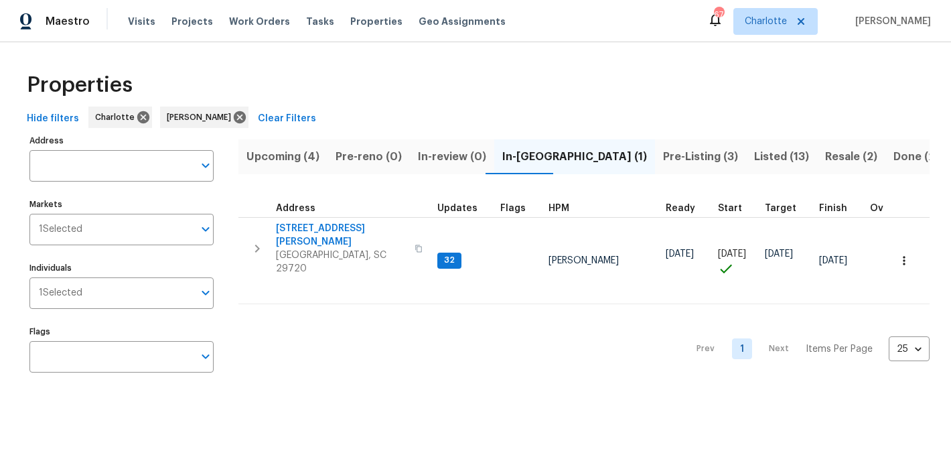
click at [663, 153] on span "Pre-Listing (3)" at bounding box center [700, 156] width 75 height 19
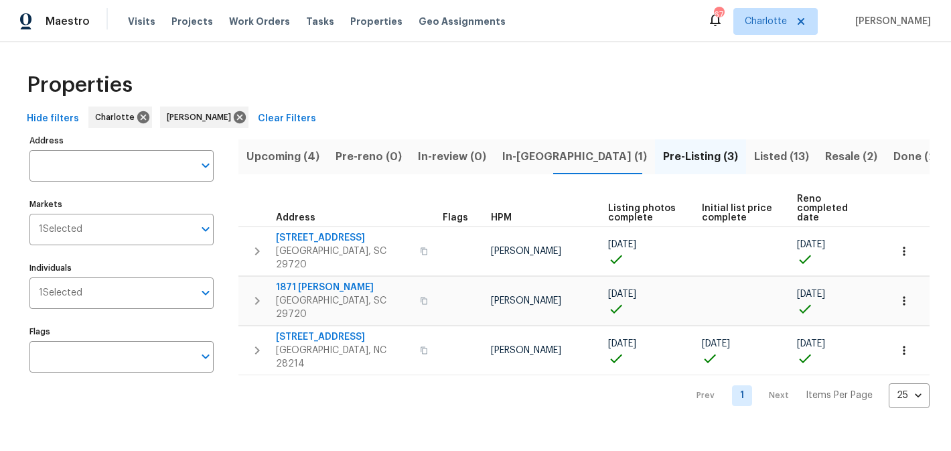
click at [825, 159] on span "Resale (2)" at bounding box center [851, 156] width 52 height 19
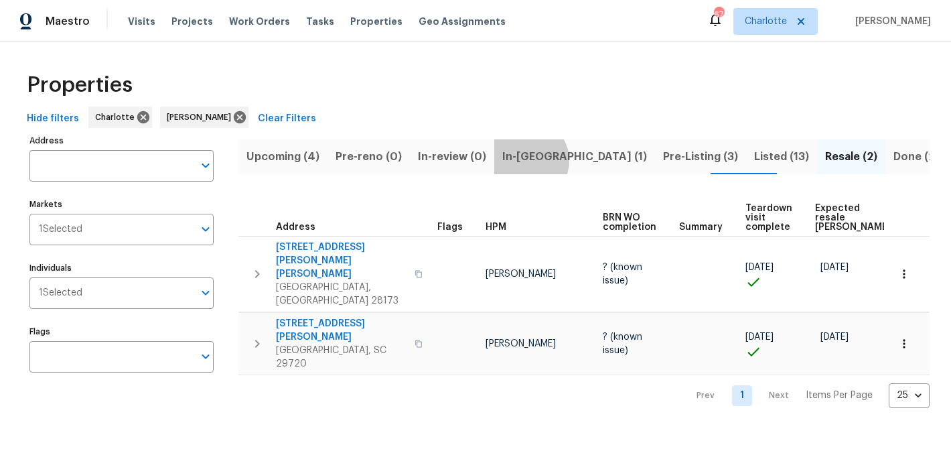
click at [518, 160] on span "In-[GEOGRAPHIC_DATA] (1)" at bounding box center [574, 156] width 145 height 19
